Goal: Communication & Community: Answer question/provide support

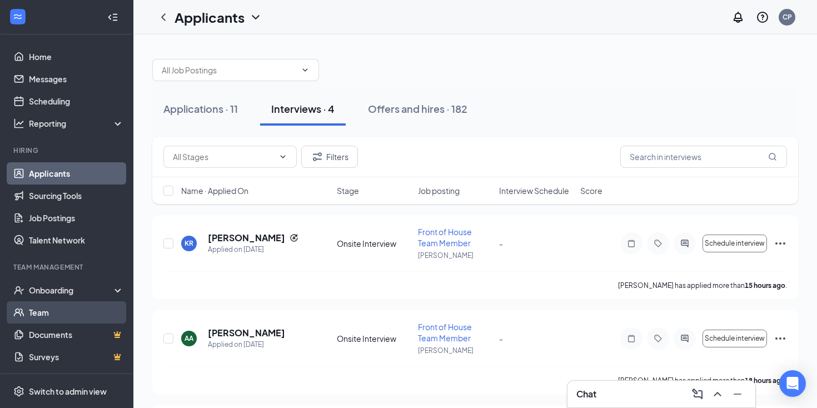
click at [54, 307] on link "Team" at bounding box center [76, 312] width 95 height 22
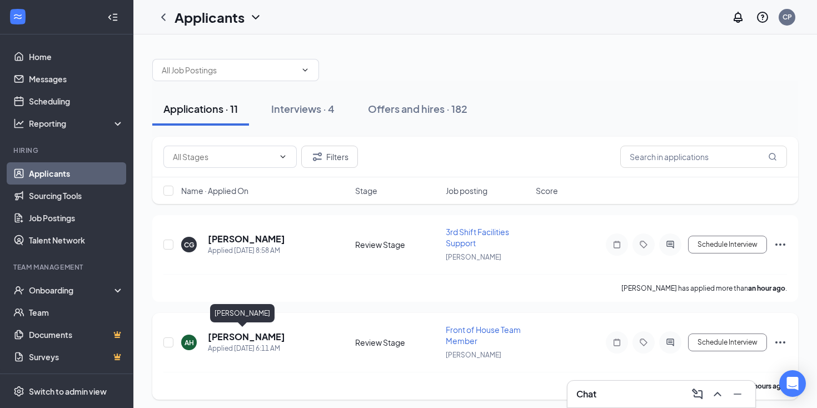
click at [230, 337] on h5 "[PERSON_NAME]" at bounding box center [246, 337] width 77 height 12
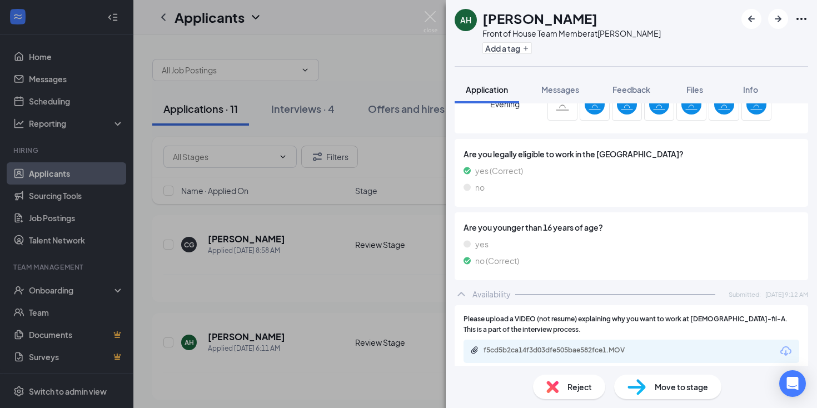
scroll to position [949, 0]
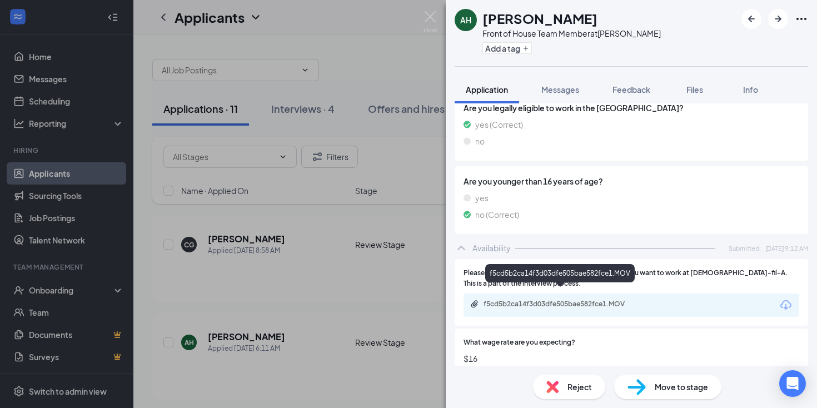
click at [629, 300] on div "f5cd5b2ca14f3d03dfe505bae582fce1.MOV" at bounding box center [562, 304] width 156 height 9
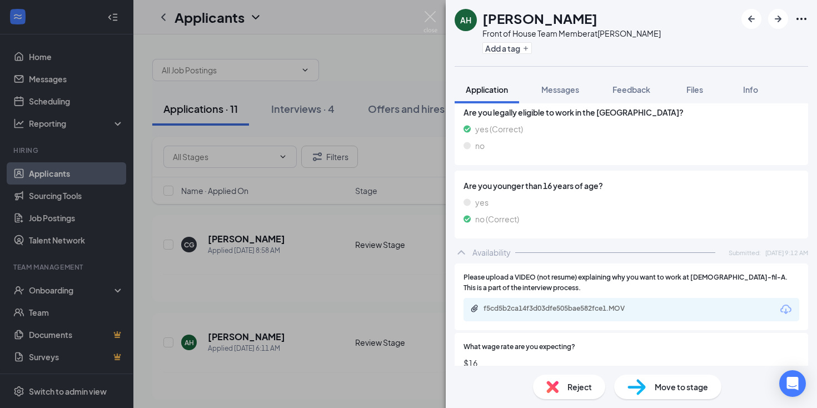
click at [638, 384] on img at bounding box center [637, 387] width 18 height 16
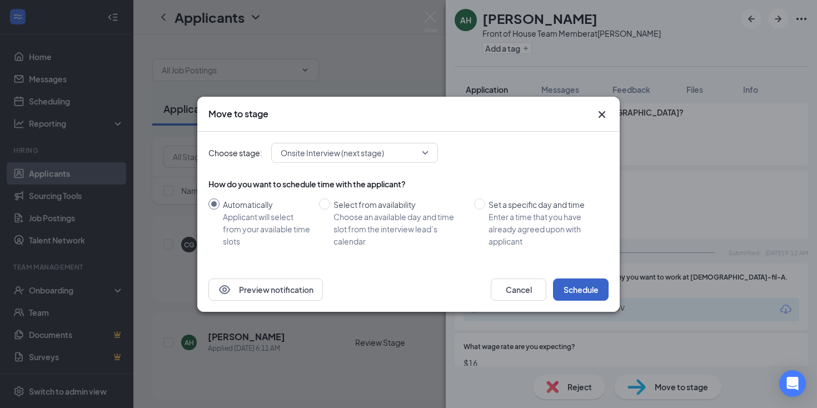
click at [569, 284] on button "Schedule" at bounding box center [581, 289] width 56 height 22
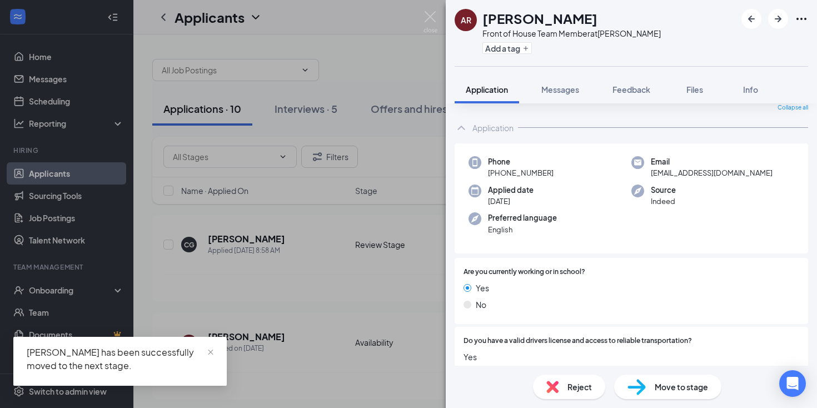
scroll to position [46, 0]
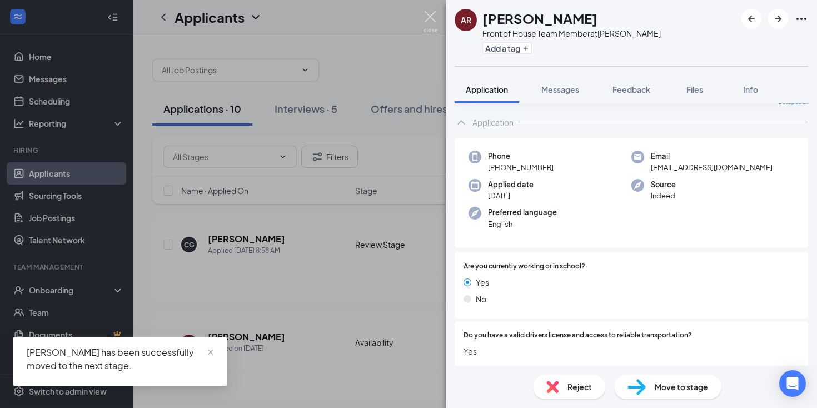
click at [429, 19] on img at bounding box center [431, 22] width 14 height 22
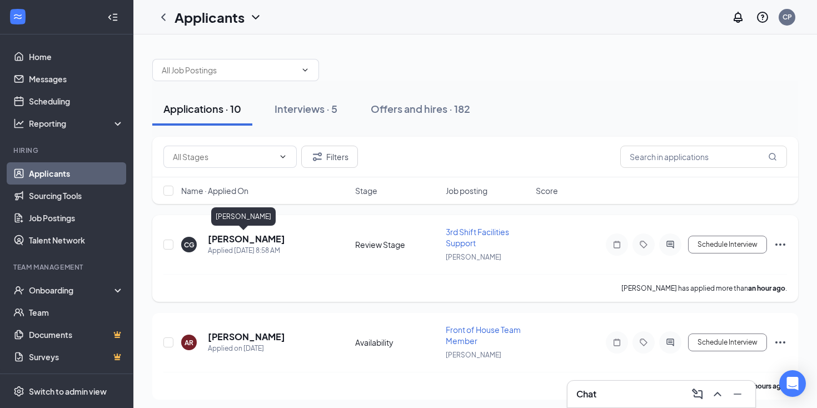
click at [243, 238] on h5 "[PERSON_NAME]" at bounding box center [246, 239] width 77 height 12
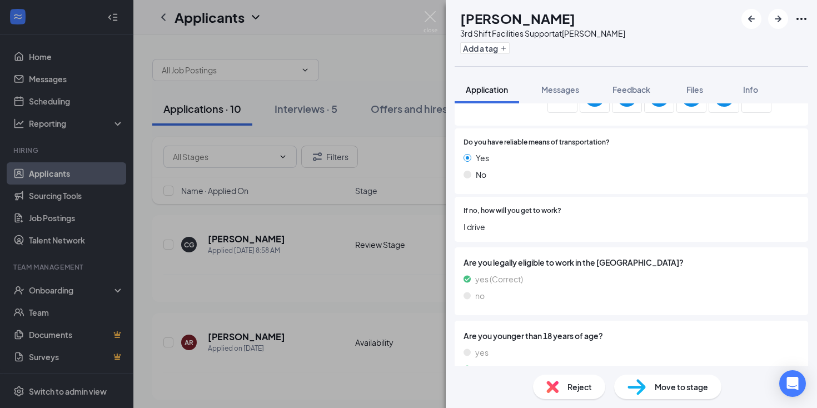
scroll to position [773, 0]
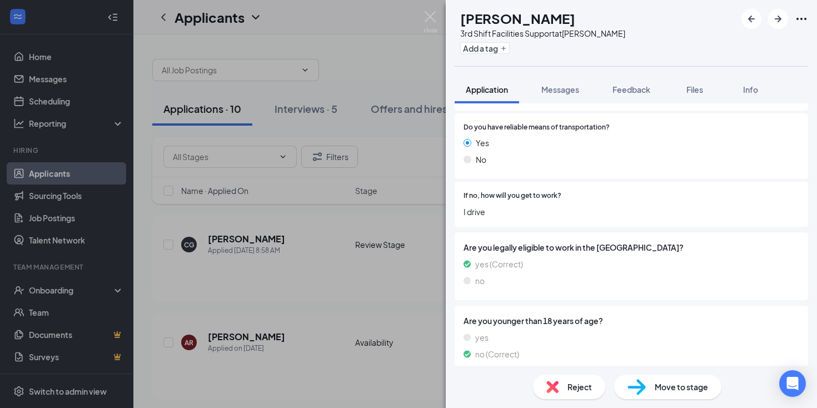
click at [637, 386] on img at bounding box center [637, 387] width 18 height 16
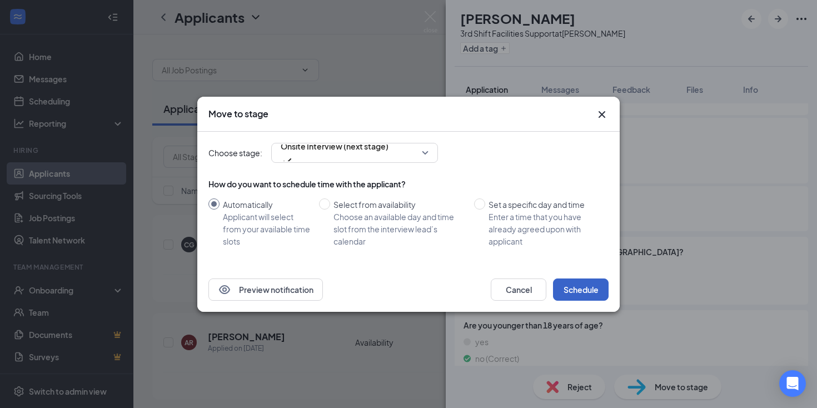
click at [571, 292] on button "Schedule" at bounding box center [581, 289] width 56 height 22
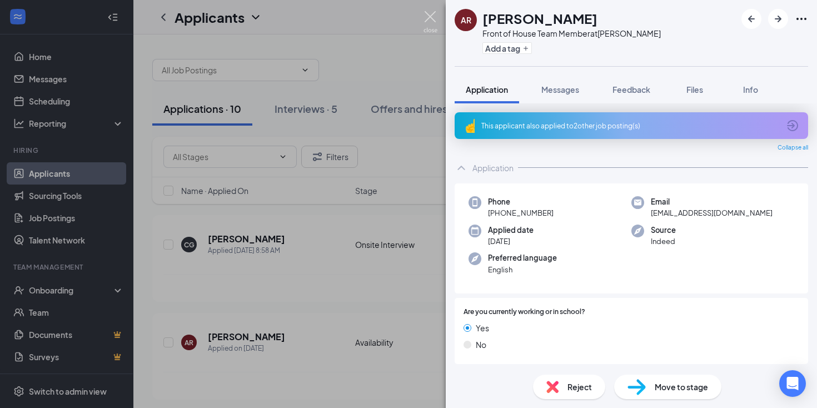
click at [427, 18] on img at bounding box center [431, 22] width 14 height 22
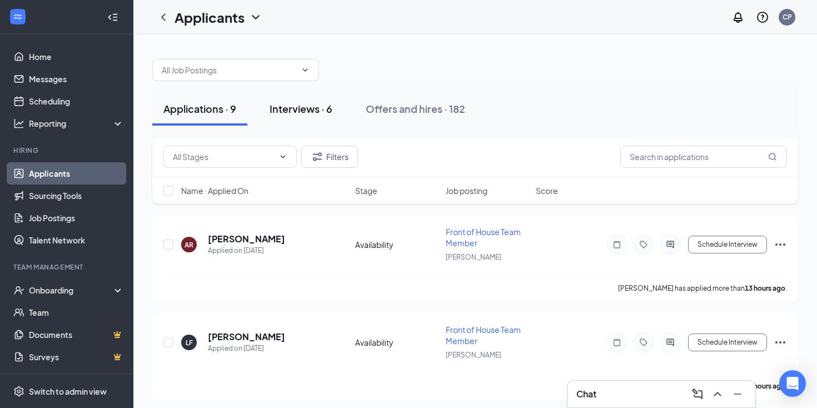
click at [295, 111] on div "Interviews · 6" at bounding box center [301, 109] width 63 height 14
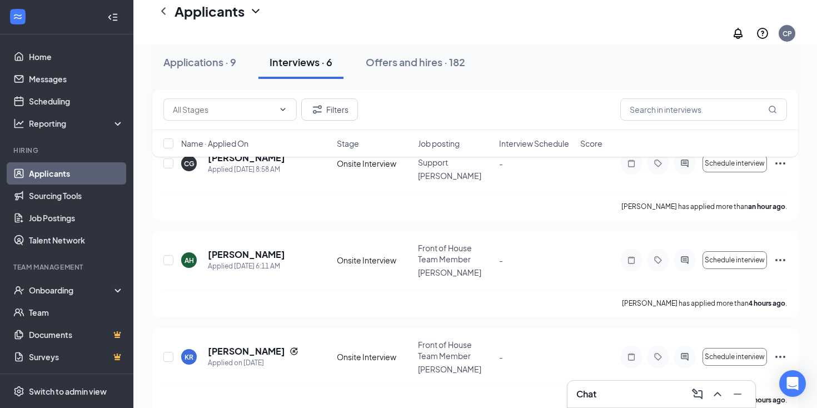
scroll to position [380, 0]
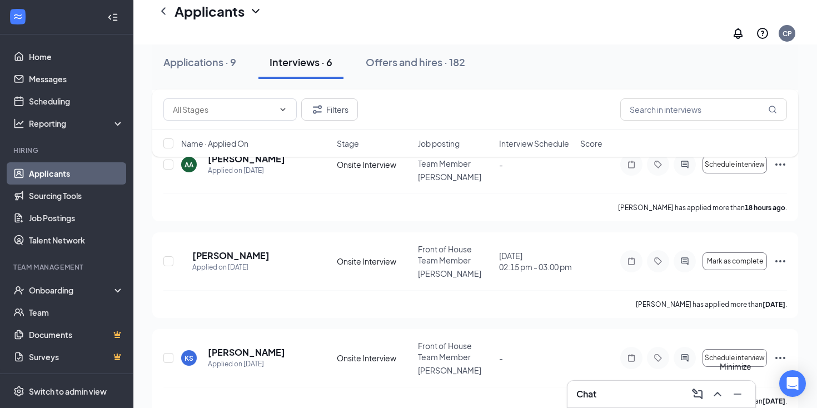
click at [738, 391] on icon "Minimize" at bounding box center [737, 393] width 13 height 13
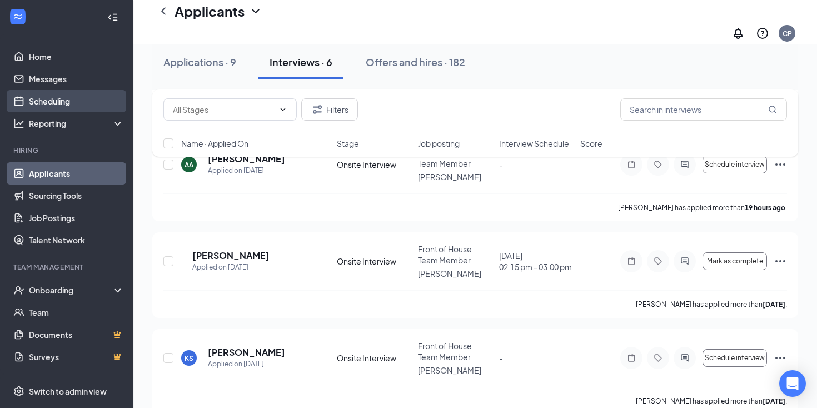
click at [33, 95] on link "Scheduling" at bounding box center [76, 101] width 95 height 22
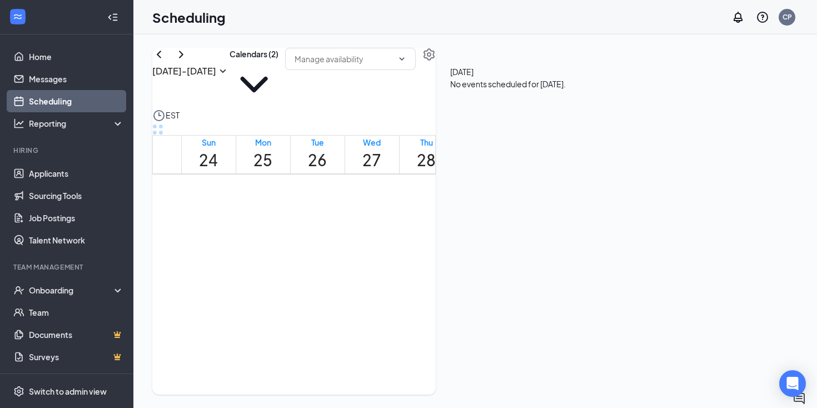
scroll to position [921, 0]
click at [801, 392] on button at bounding box center [799, 398] width 13 height 13
click at [722, 397] on icon "ChevronUp" at bounding box center [717, 393] width 13 height 13
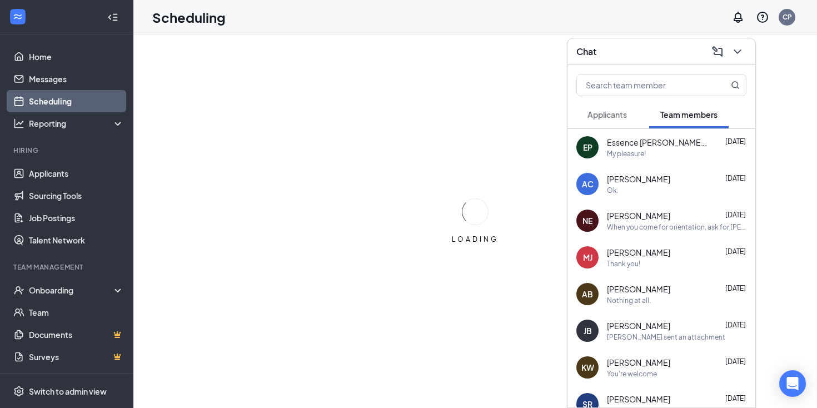
click at [614, 111] on span "Applicants" at bounding box center [607, 115] width 39 height 10
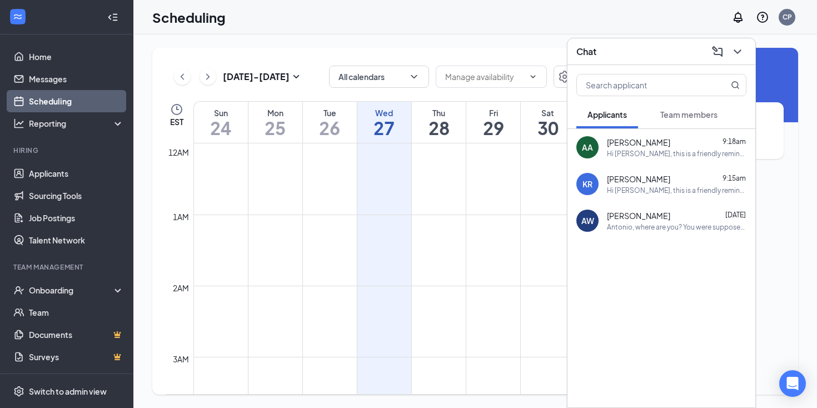
scroll to position [546, 0]
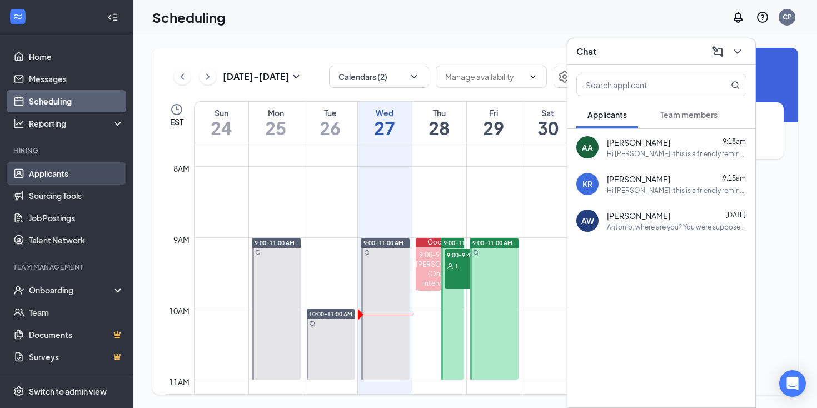
click at [48, 168] on link "Applicants" at bounding box center [76, 173] width 95 height 22
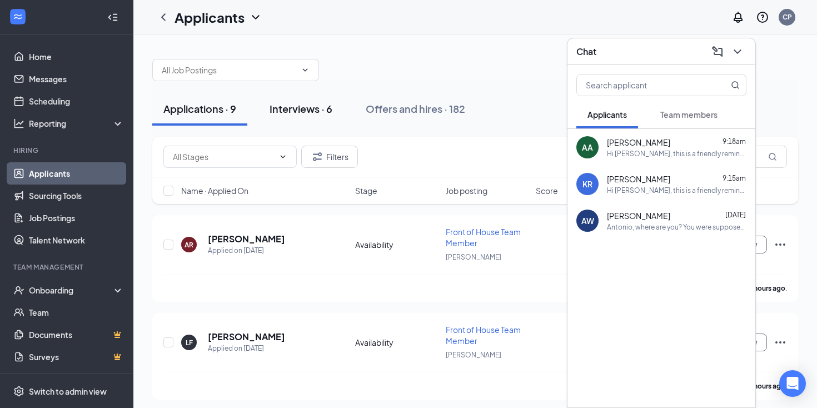
click at [295, 110] on div "Interviews · 6" at bounding box center [301, 109] width 63 height 14
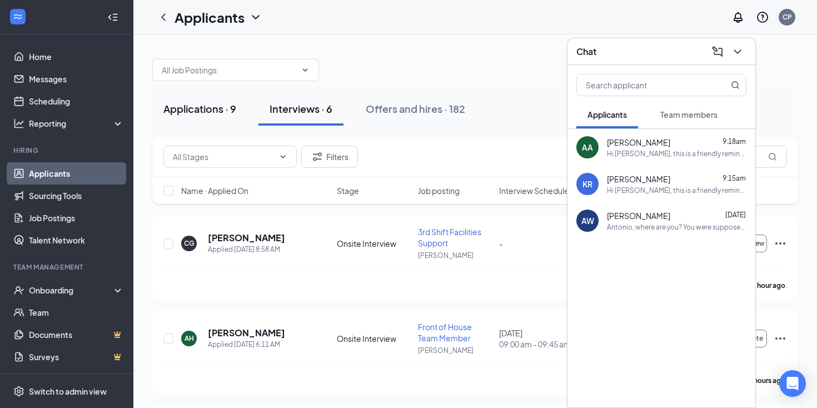
click at [205, 110] on div "Applications · 9" at bounding box center [199, 109] width 73 height 14
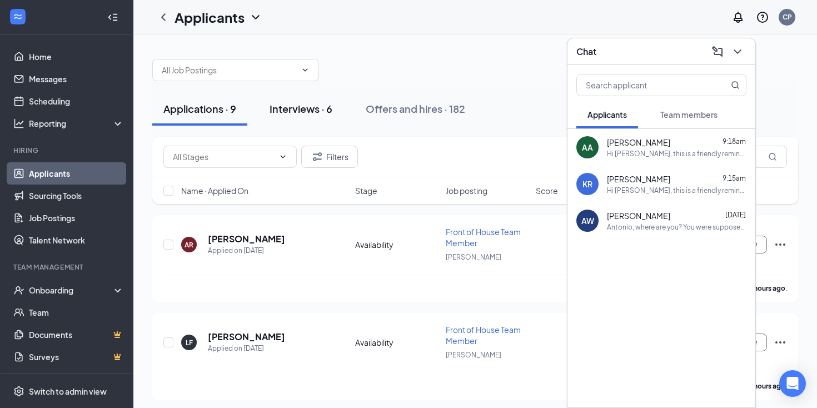
click at [303, 107] on div "Interviews · 6" at bounding box center [301, 109] width 63 height 14
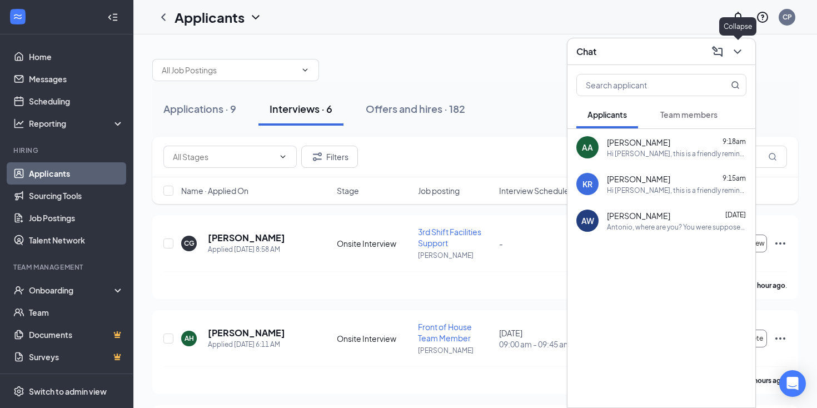
click at [742, 49] on icon "ChevronDown" at bounding box center [737, 51] width 13 height 13
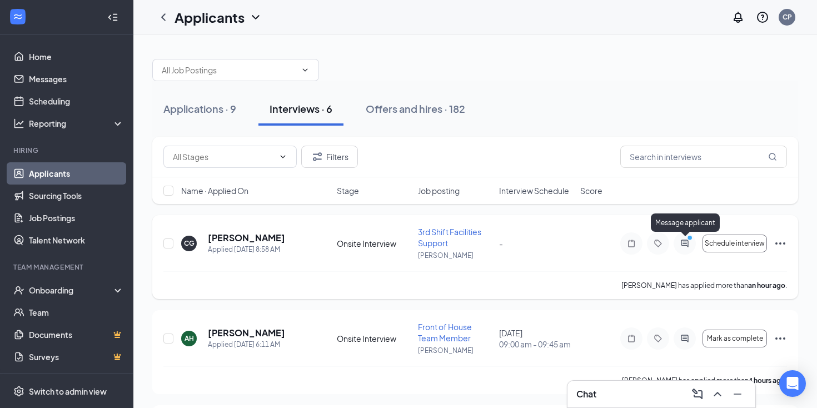
click at [688, 244] on icon "ActiveChat" at bounding box center [684, 243] width 7 height 7
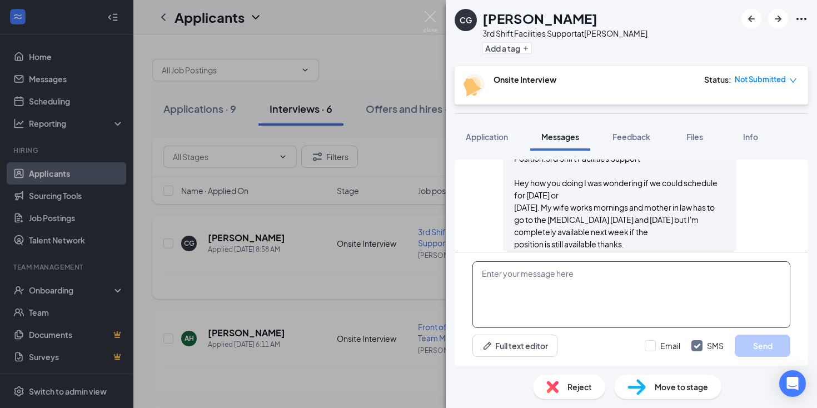
scroll to position [339, 0]
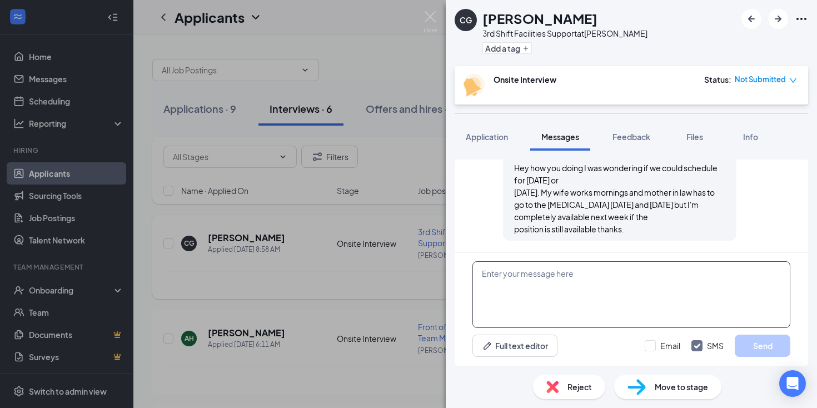
click at [608, 277] on textarea at bounding box center [632, 294] width 318 height 67
type textarea "Regretfully no. I can schedule you for [DATE] if that works."
click at [774, 344] on button "Send" at bounding box center [763, 346] width 56 height 22
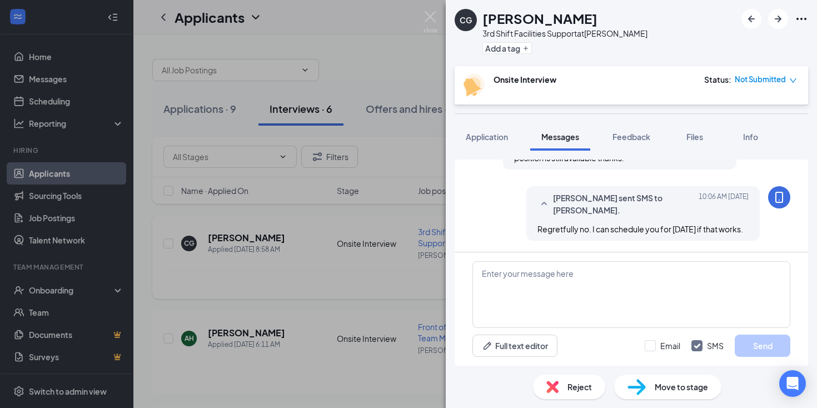
scroll to position [422, 0]
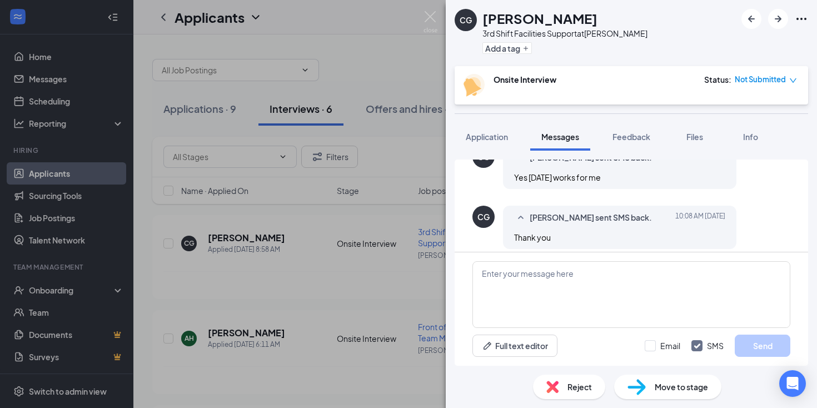
scroll to position [578, 0]
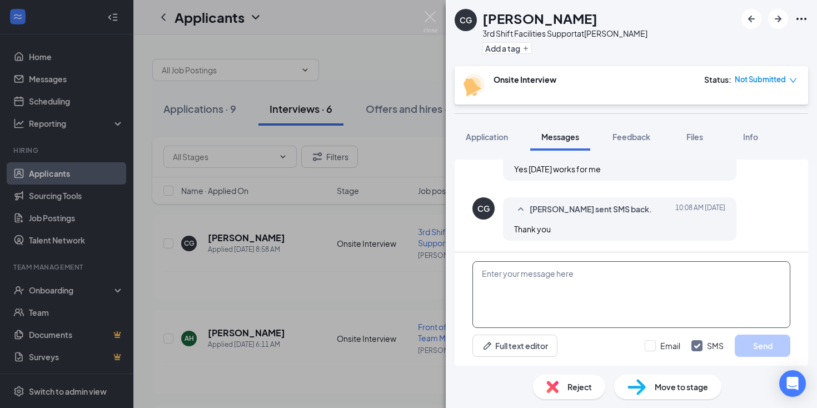
click at [577, 278] on textarea at bounding box center [632, 294] width 318 height 67
type textarea "What time?"
click at [742, 341] on button "Send" at bounding box center [763, 346] width 56 height 22
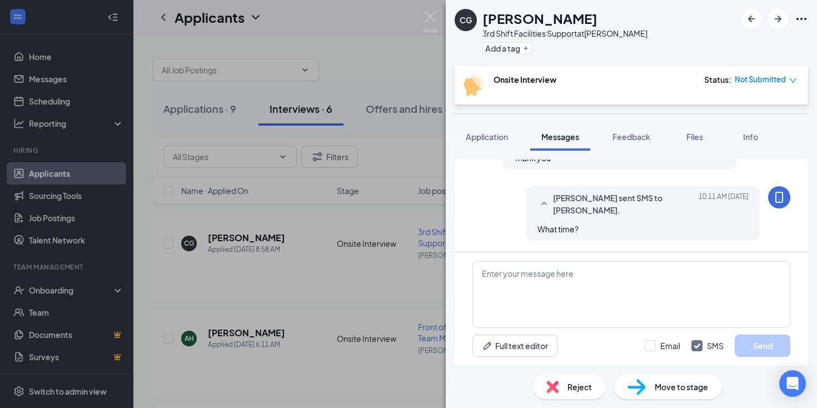
scroll to position [649, 0]
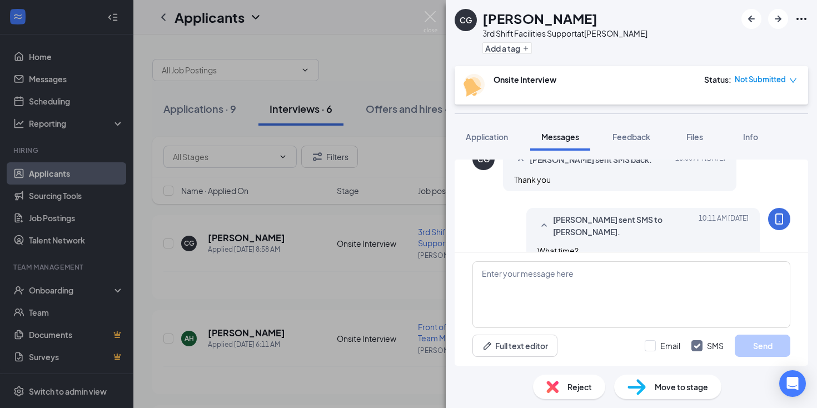
scroll to position [625, 0]
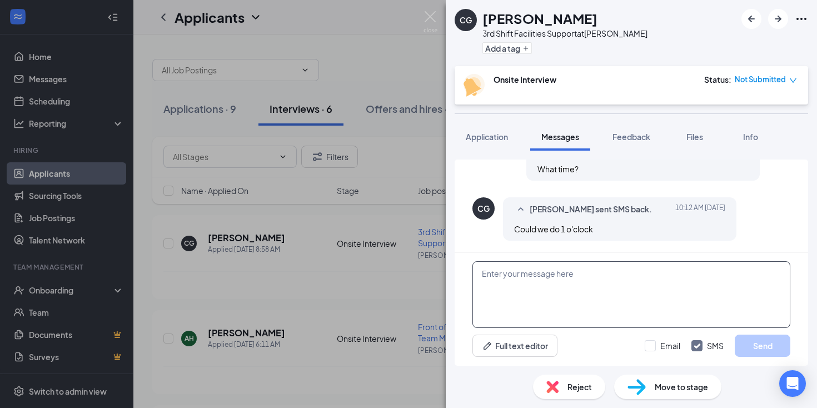
click at [500, 271] on textarea at bounding box center [632, 294] width 318 height 67
type textarea "1:30 would be the earliest afternoon time."
click at [750, 350] on button "Send" at bounding box center [763, 346] width 56 height 22
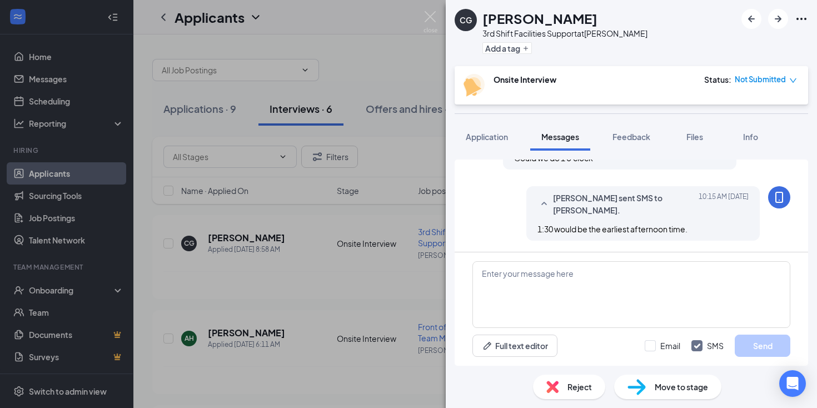
scroll to position [696, 0]
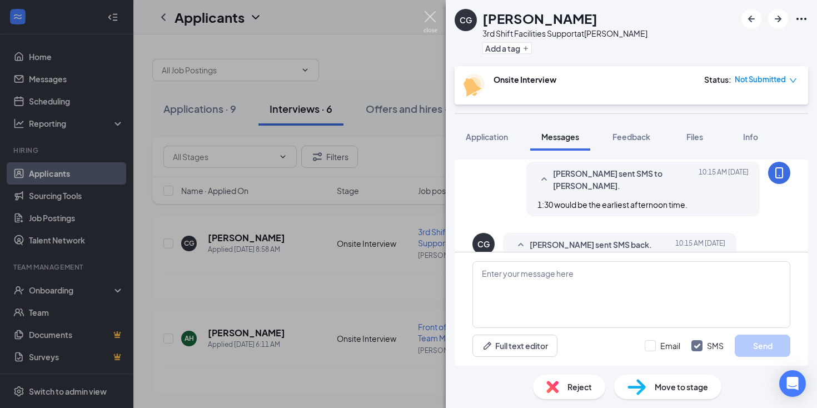
click at [429, 14] on img at bounding box center [431, 22] width 14 height 22
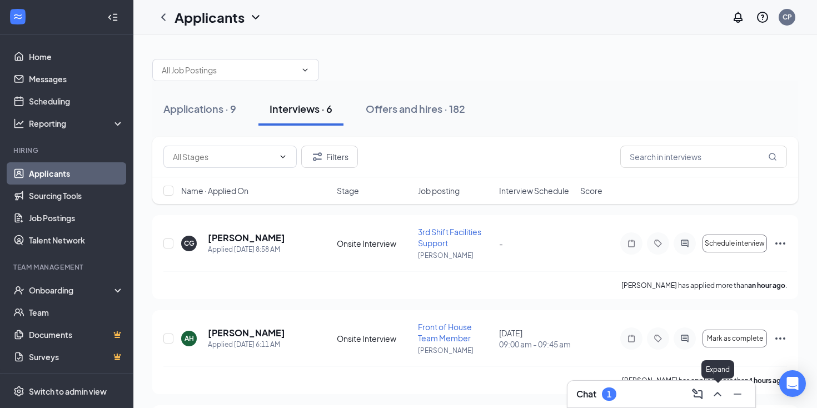
click at [717, 395] on icon "ChevronUp" at bounding box center [717, 393] width 13 height 13
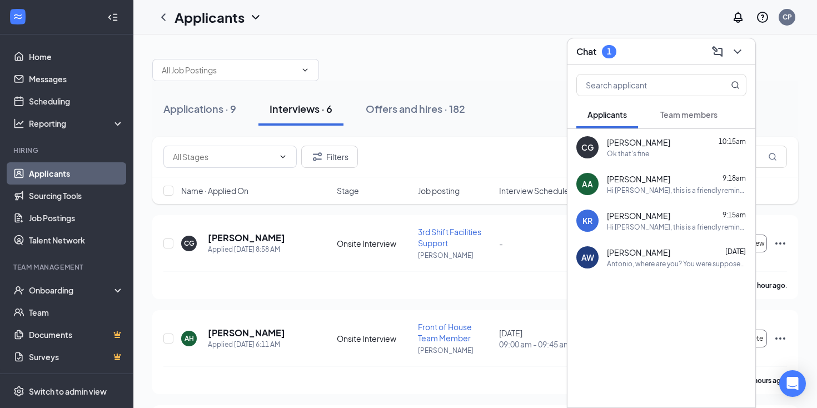
click at [617, 143] on span "[PERSON_NAME]" at bounding box center [638, 142] width 63 height 11
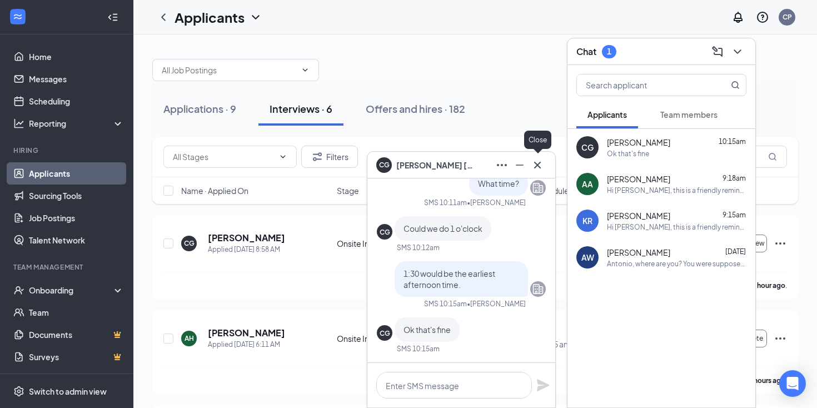
click at [541, 161] on icon "Cross" at bounding box center [537, 164] width 13 height 13
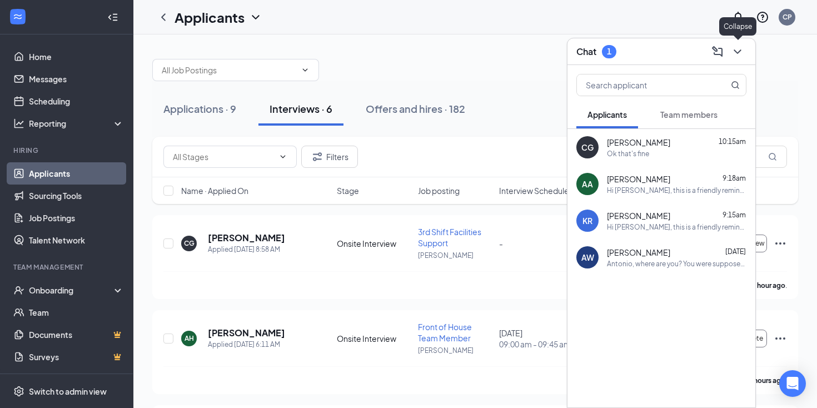
click at [737, 49] on icon "ChevronDown" at bounding box center [737, 51] width 13 height 13
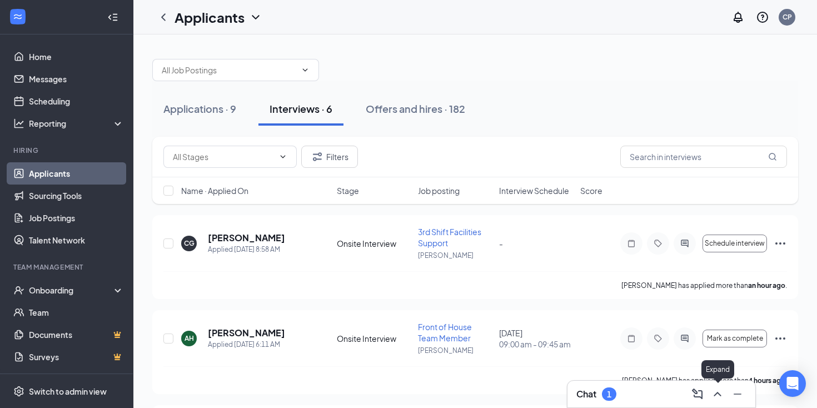
click at [717, 388] on icon "ChevronUp" at bounding box center [717, 393] width 13 height 13
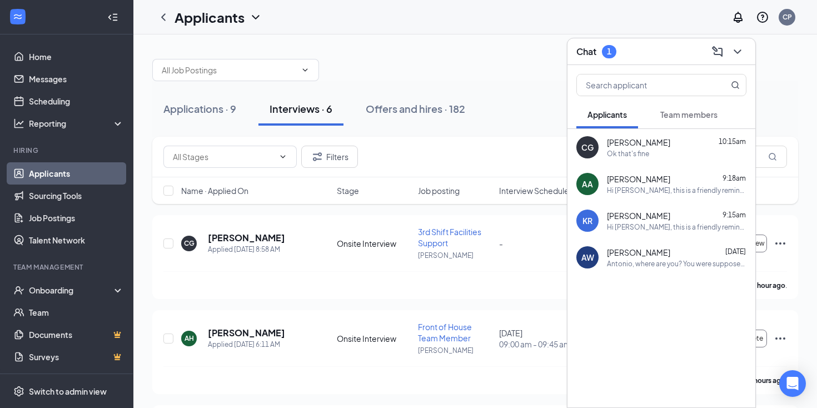
click at [695, 114] on span "Team members" at bounding box center [688, 115] width 57 height 10
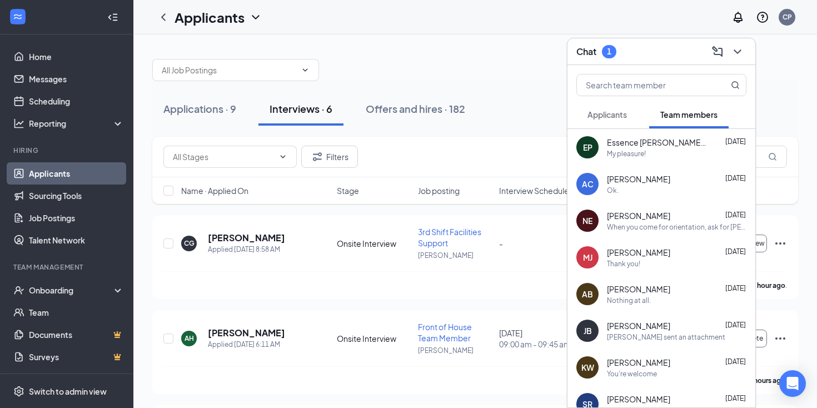
click at [615, 114] on span "Applicants" at bounding box center [607, 115] width 39 height 10
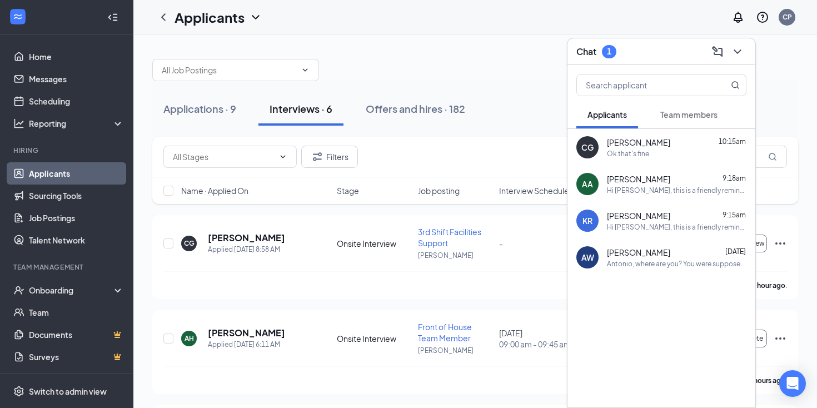
click at [614, 147] on span "[PERSON_NAME]" at bounding box center [638, 142] width 63 height 11
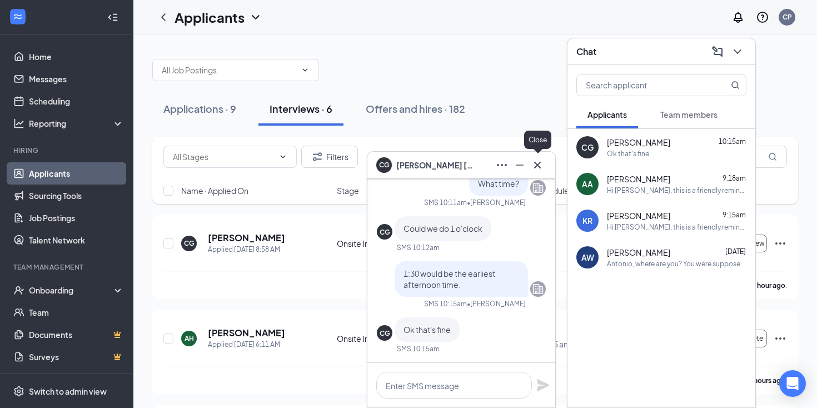
click at [540, 159] on icon "Cross" at bounding box center [537, 164] width 13 height 13
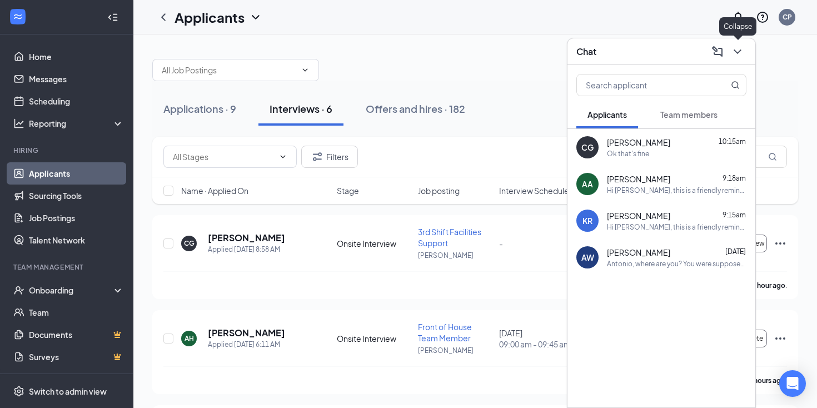
click at [740, 54] on icon "ChevronDown" at bounding box center [737, 51] width 13 height 13
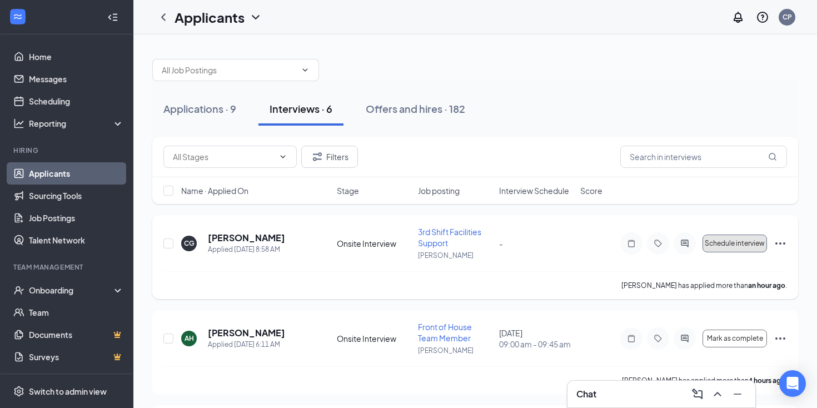
click at [749, 241] on span "Schedule interview" at bounding box center [735, 244] width 60 height 8
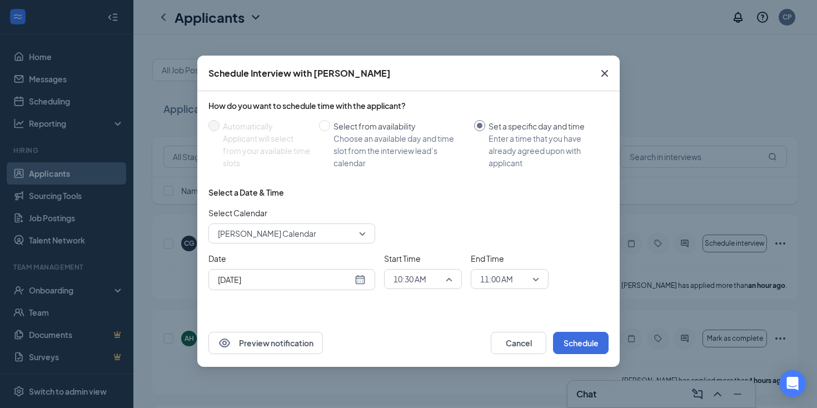
click at [448, 276] on span "10:30 AM" at bounding box center [423, 279] width 59 height 17
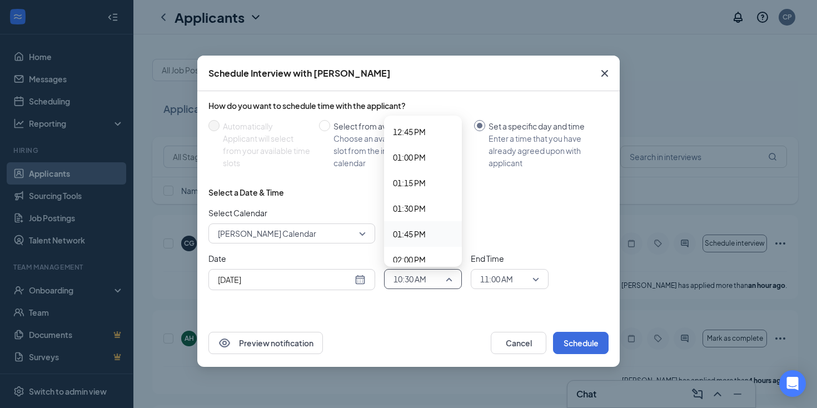
scroll to position [1312, 0]
click at [414, 202] on span "01:30 PM" at bounding box center [409, 203] width 33 height 12
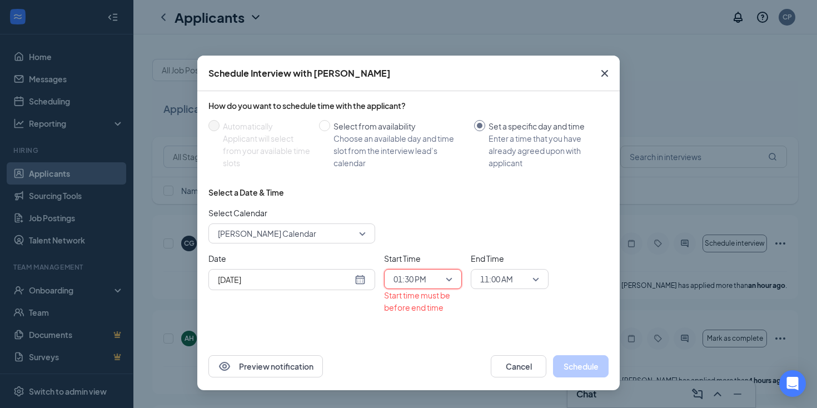
click at [534, 281] on span "11:00 AM" at bounding box center [509, 279] width 59 height 17
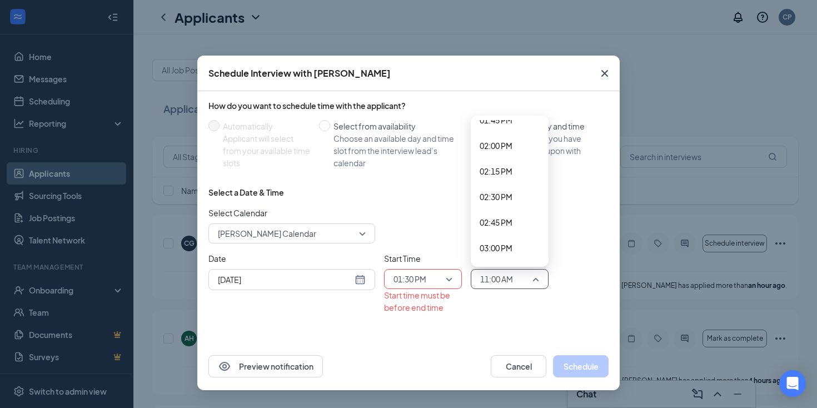
scroll to position [1424, 0]
click at [496, 171] on span "02:15 PM" at bounding box center [496, 168] width 33 height 12
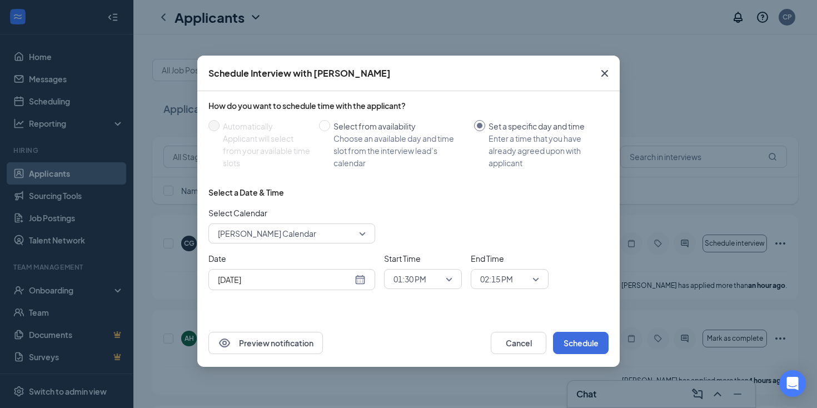
click at [360, 278] on div "[DATE]" at bounding box center [292, 279] width 148 height 12
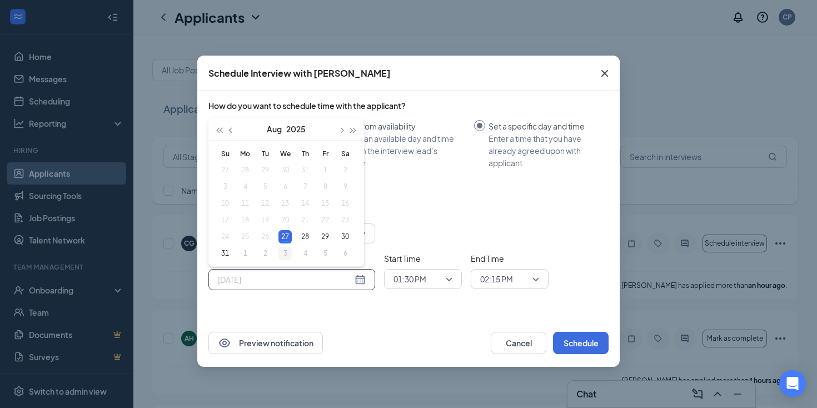
type input "[DATE]"
click at [286, 253] on div "3" at bounding box center [284, 253] width 13 height 13
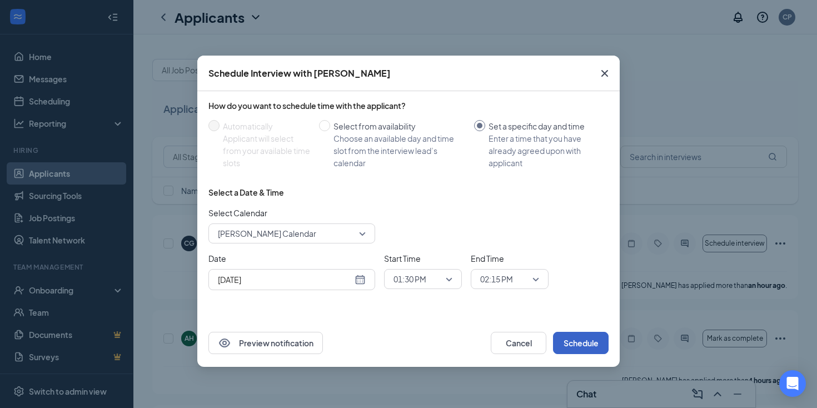
click at [589, 344] on button "Schedule" at bounding box center [581, 343] width 56 height 22
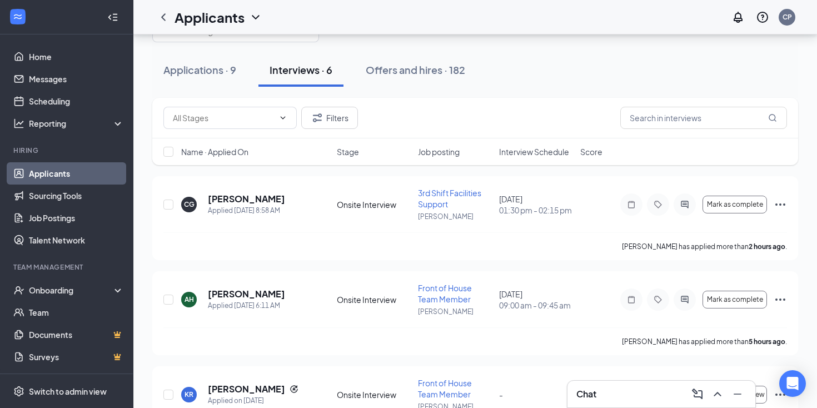
scroll to position [0, 0]
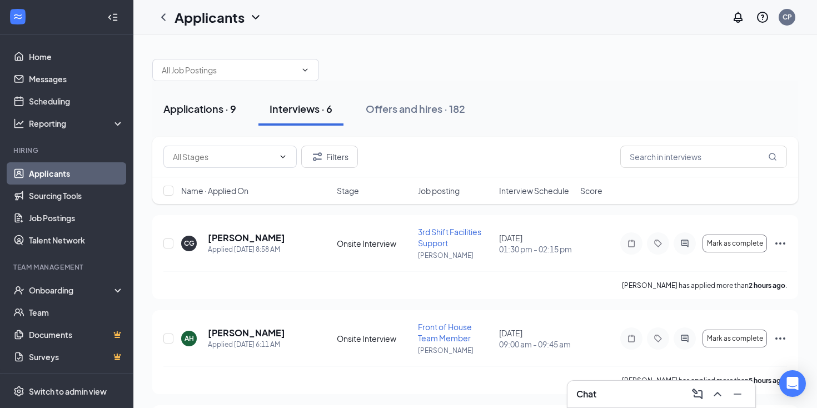
click at [201, 111] on div "Applications · 9" at bounding box center [199, 109] width 73 height 14
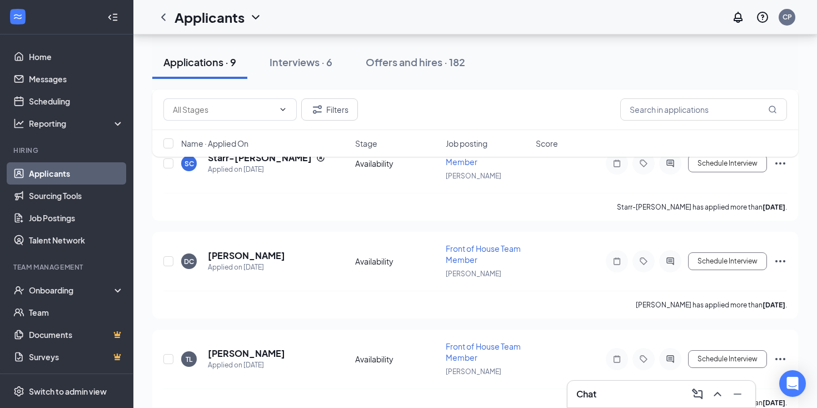
scroll to position [682, 0]
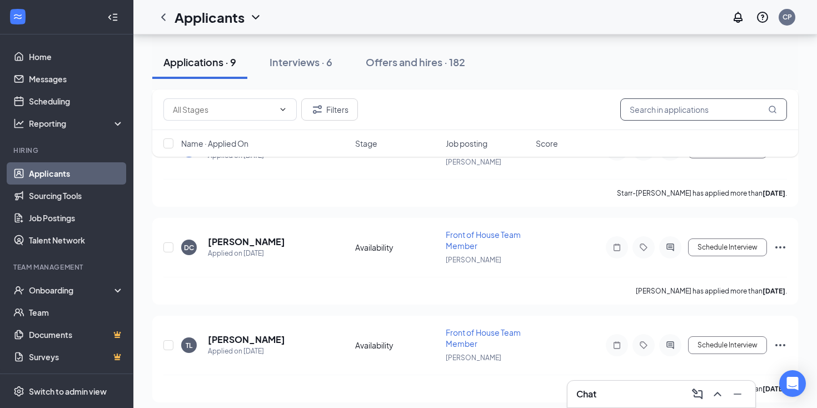
click at [689, 110] on input "text" at bounding box center [703, 109] width 167 height 22
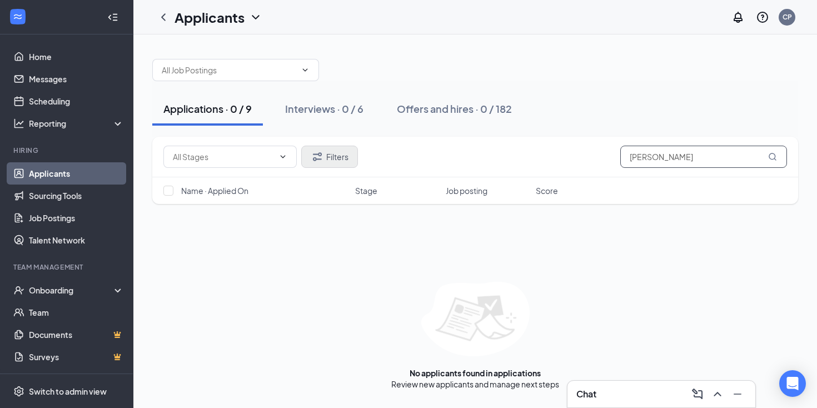
type input "[PERSON_NAME]"
click at [325, 156] on button "Filters" at bounding box center [329, 157] width 57 height 22
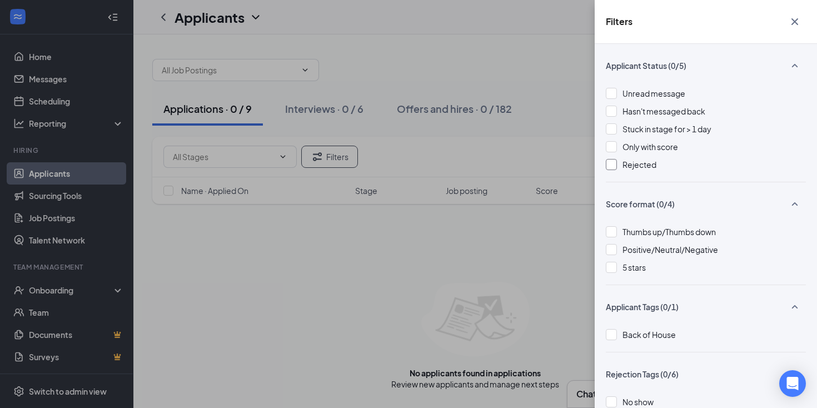
click at [615, 162] on div at bounding box center [611, 164] width 11 height 11
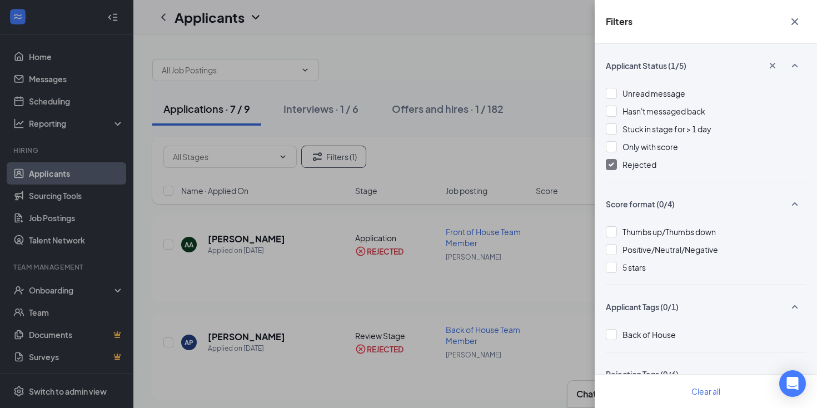
click at [798, 21] on icon "Cross" at bounding box center [794, 21] width 13 height 13
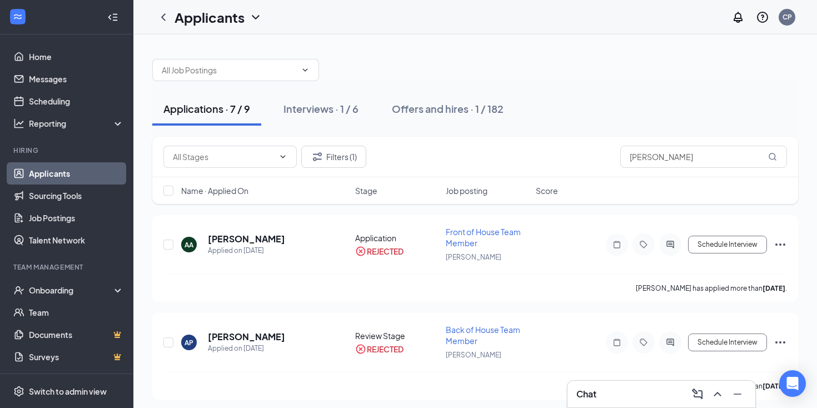
click at [194, 107] on div "Applications · 7 / 9" at bounding box center [206, 109] width 87 height 14
click at [331, 165] on button "Filters (1)" at bounding box center [333, 157] width 65 height 22
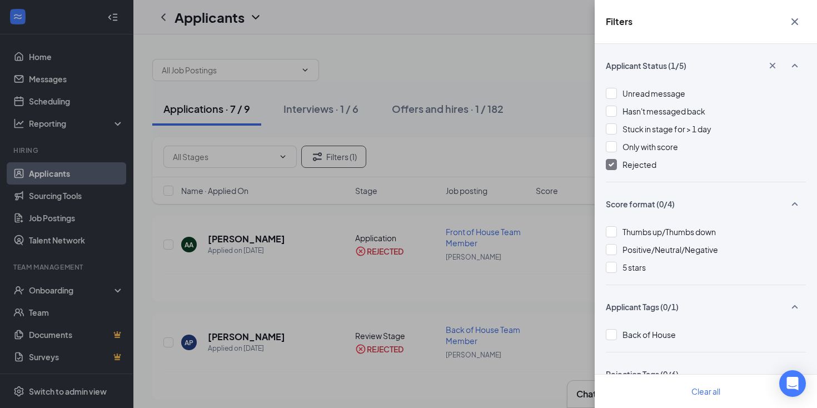
click at [612, 165] on img at bounding box center [612, 164] width 6 height 4
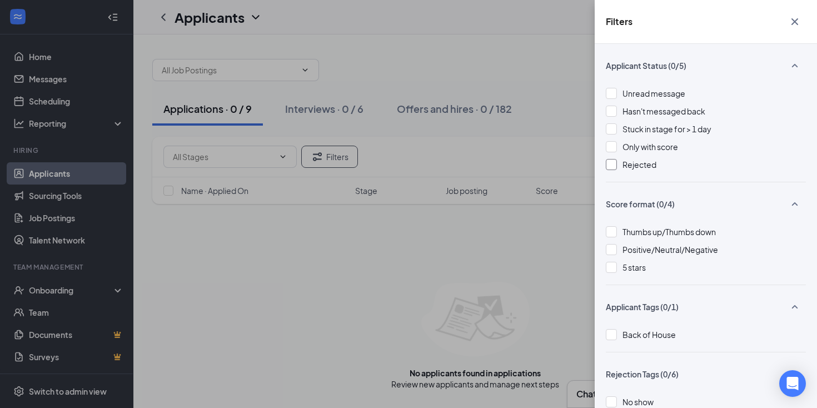
click at [793, 22] on icon "Cross" at bounding box center [794, 21] width 13 height 13
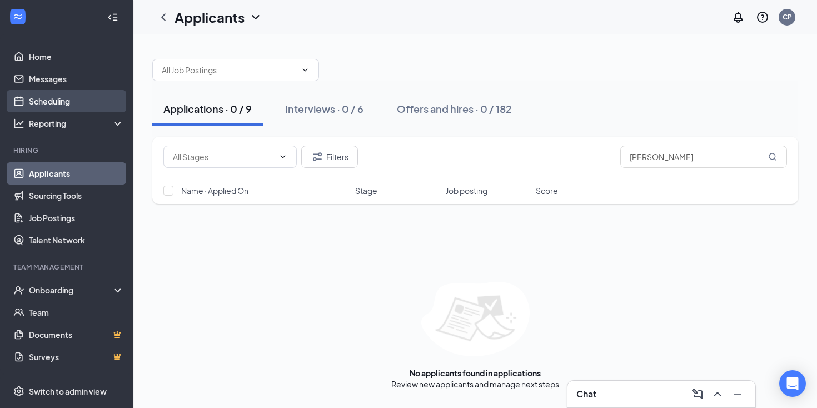
click at [49, 100] on link "Scheduling" at bounding box center [76, 101] width 95 height 22
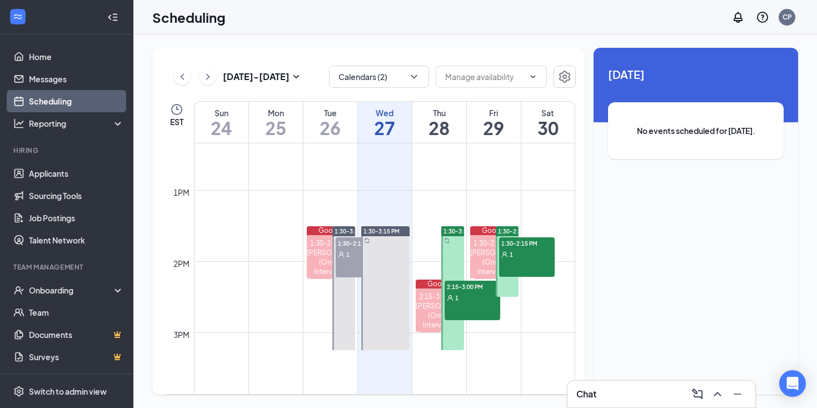
scroll to position [879, 0]
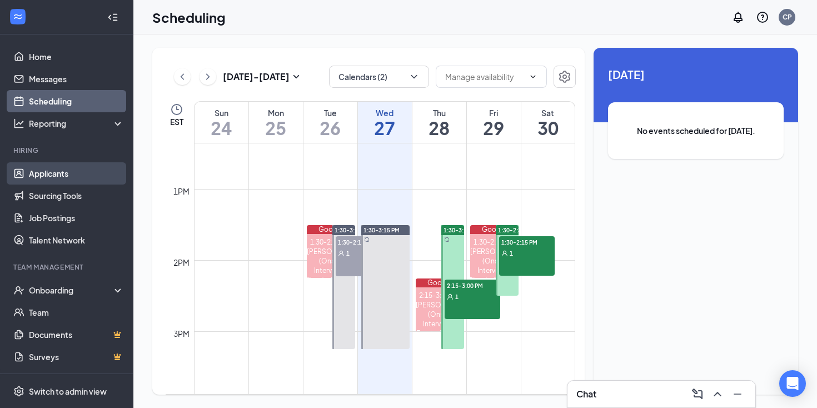
click at [41, 170] on link "Applicants" at bounding box center [76, 173] width 95 height 22
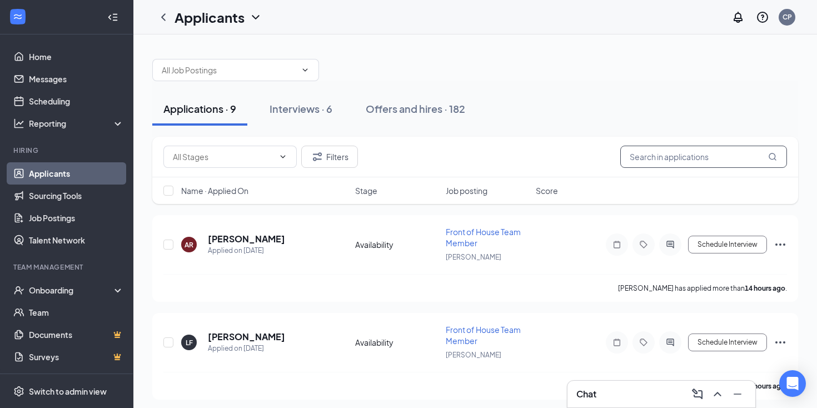
click at [669, 163] on input "text" at bounding box center [703, 157] width 167 height 22
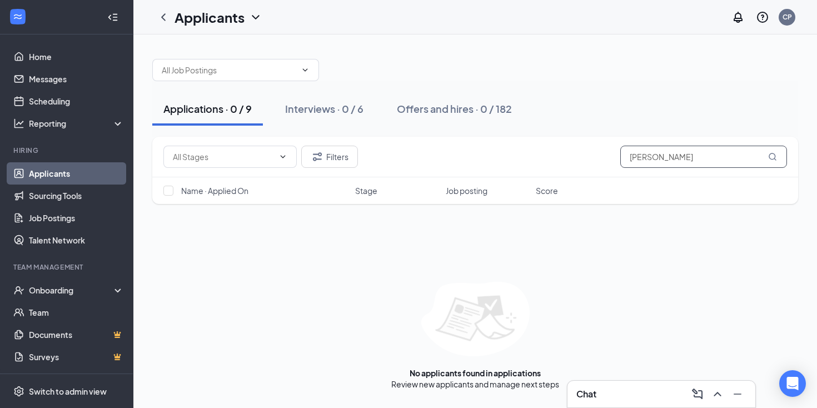
click at [643, 159] on input "[PERSON_NAME]" at bounding box center [703, 157] width 167 height 22
type input "[PERSON_NAME]"
click at [236, 110] on div "Applications · 0 / 9" at bounding box center [207, 109] width 88 height 14
click at [330, 155] on button "Filters" at bounding box center [329, 157] width 57 height 22
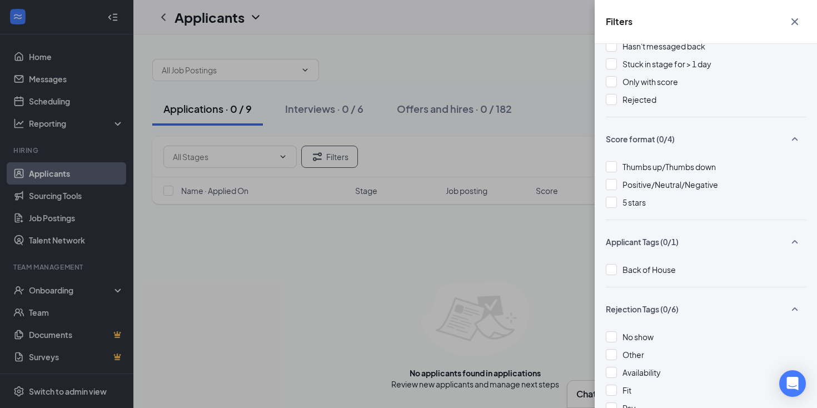
scroll to position [54, 0]
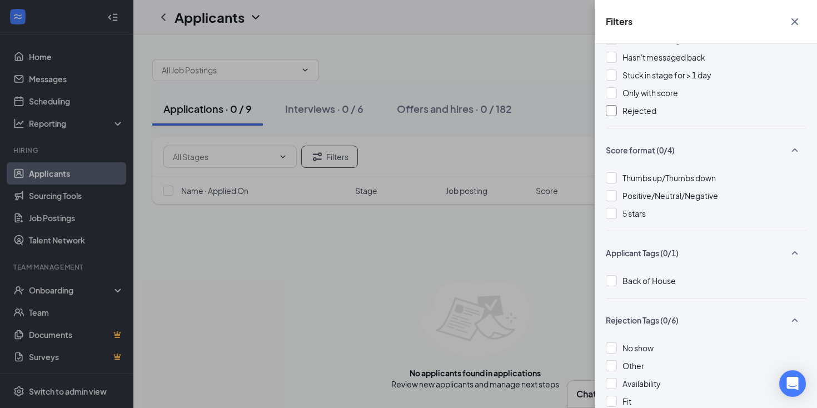
click at [611, 110] on div at bounding box center [611, 110] width 11 height 11
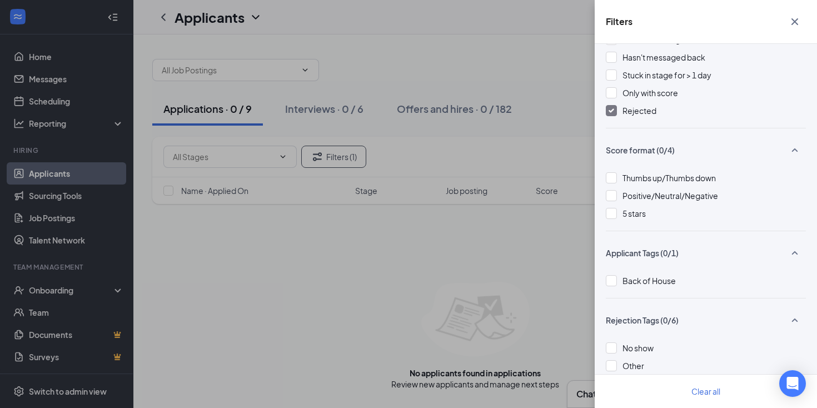
click at [460, 238] on div "Filters Applicant Status (1/5) Unread message Hasn't messaged back Stuck in sta…" at bounding box center [408, 204] width 817 height 408
click at [725, 396] on button "Clear all" at bounding box center [706, 391] width 56 height 22
click at [613, 110] on img at bounding box center [612, 110] width 6 height 4
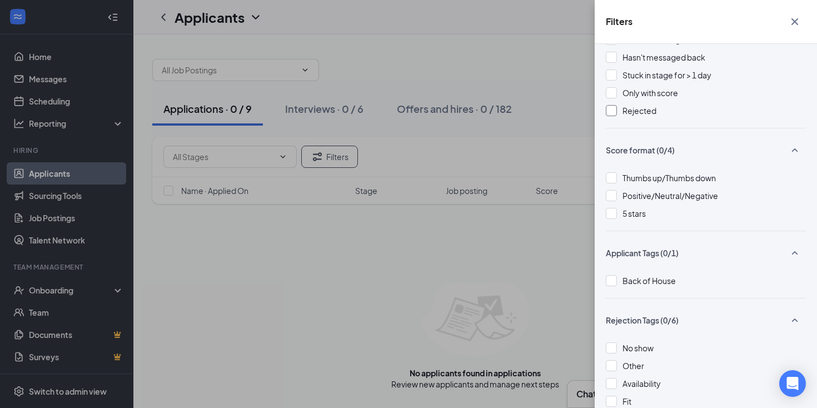
click at [794, 19] on icon "Cross" at bounding box center [794, 21] width 13 height 13
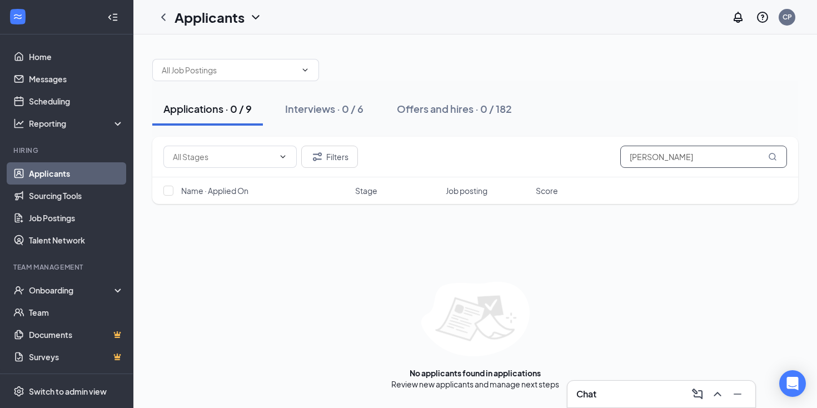
drag, startPoint x: 713, startPoint y: 151, endPoint x: 621, endPoint y: 151, distance: 91.7
click at [621, 151] on input "[PERSON_NAME]" at bounding box center [703, 157] width 167 height 22
drag, startPoint x: 621, startPoint y: 158, endPoint x: 749, endPoint y: 165, distance: 128.0
click at [749, 165] on input "[PERSON_NAME]" at bounding box center [703, 157] width 167 height 22
